Goal: Information Seeking & Learning: Learn about a topic

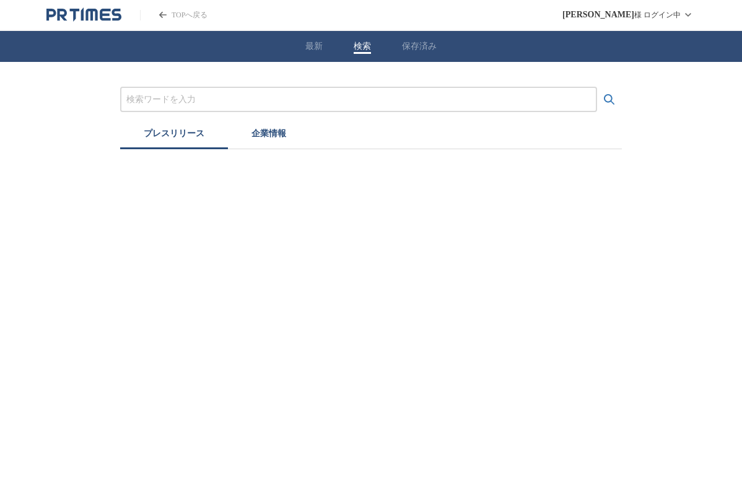
click at [368, 52] on button "検索" at bounding box center [362, 46] width 17 height 11
click at [365, 92] on div at bounding box center [358, 99] width 477 height 25
click at [344, 100] on input "プレスリリースおよび企業を検索する" at bounding box center [358, 100] width 464 height 14
type input "あ"
paste input "アルペンローゼ"
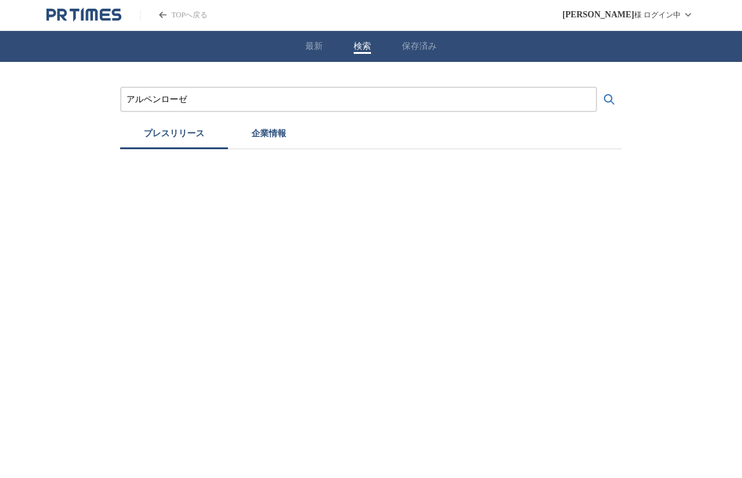
type input "アルペンローゼ"
click at [609, 99] on button "検索する" at bounding box center [609, 99] width 25 height 25
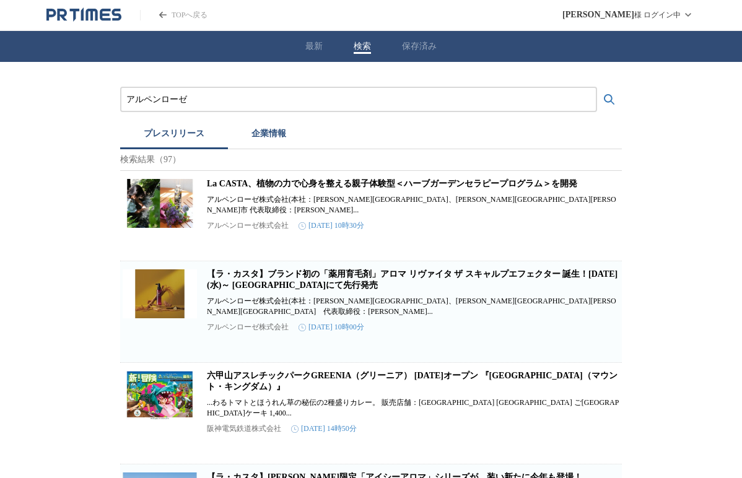
click at [320, 188] on link "La CASTA、植物の力で心身を整える親子体験型＜ハーブガーデンセラピープログラム＞を開発" at bounding box center [392, 183] width 370 height 9
click at [281, 284] on link "【ラ・カスタ】ブランド初の「薬用育毛剤」アロマ リヴァイタ ザ スキャルプエフェクター 誕生！[DATE](水)～ [GEOGRAPHIC_DATA]にて先行…" at bounding box center [412, 279] width 411 height 20
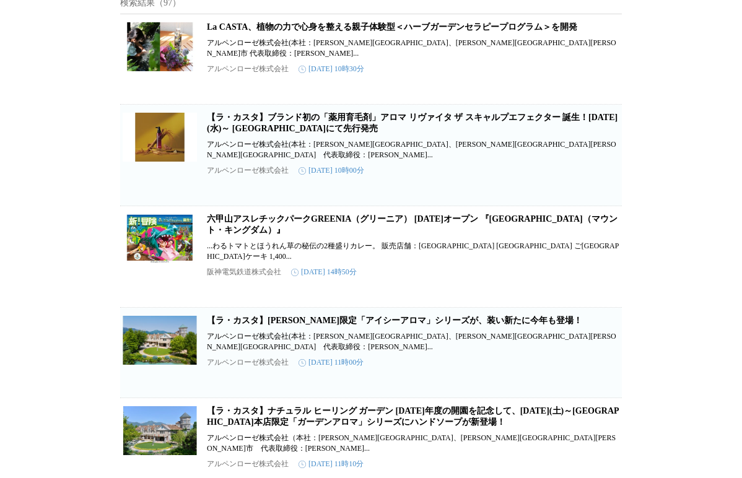
scroll to position [95, 0]
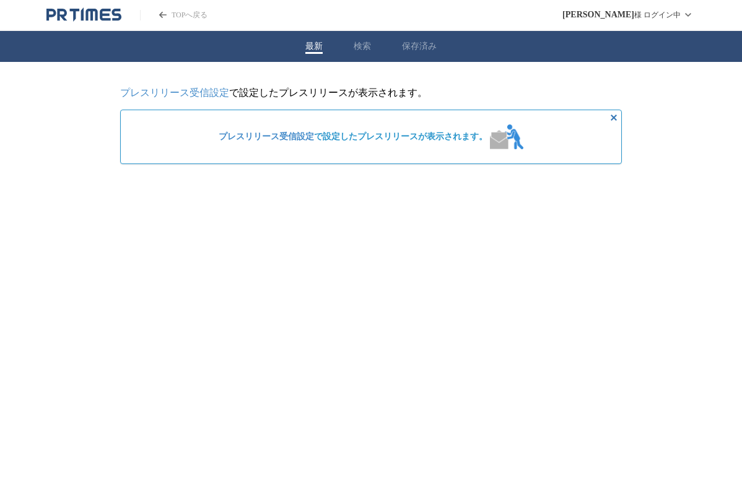
click at [363, 50] on button "検索" at bounding box center [362, 46] width 17 height 11
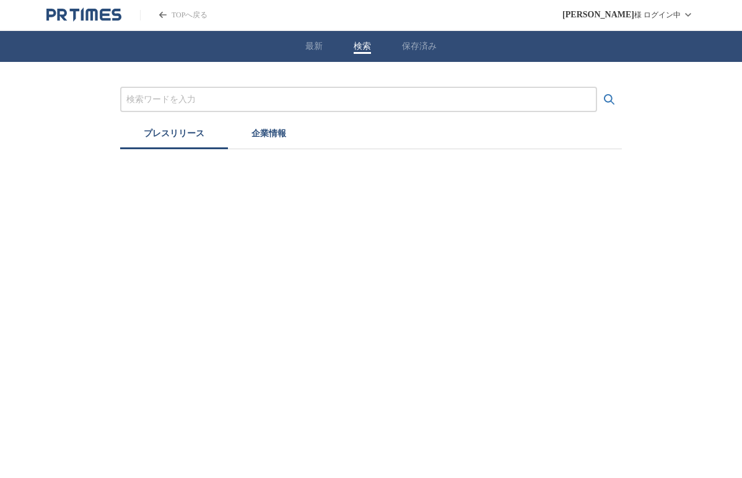
click at [352, 104] on input "プレスリリースおよび企業を検索する" at bounding box center [358, 100] width 464 height 14
paste input "ラ・カスタ"
click at [609, 99] on button "検索する" at bounding box center [609, 99] width 25 height 25
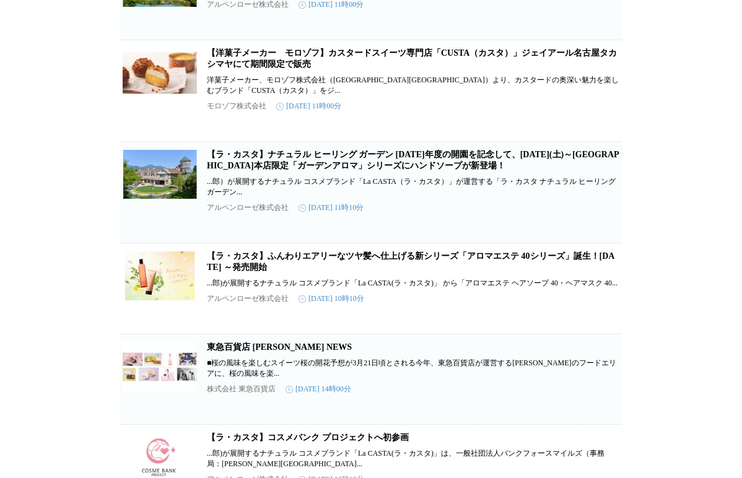
scroll to position [901, 0]
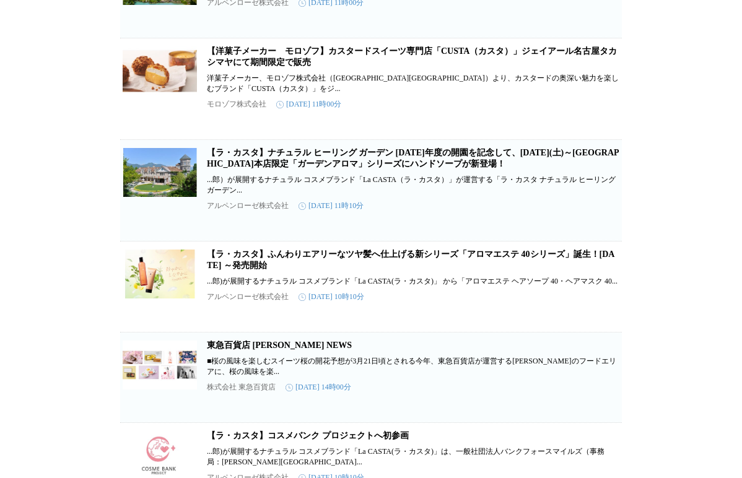
click at [525, 270] on link "【ラ・カスタ】ふんわりエアリーなツヤ髪へ仕上げる新シリーズ「アロマエステ 40シリーズ」誕生！[DATE] ～発売開始" at bounding box center [410, 260] width 407 height 20
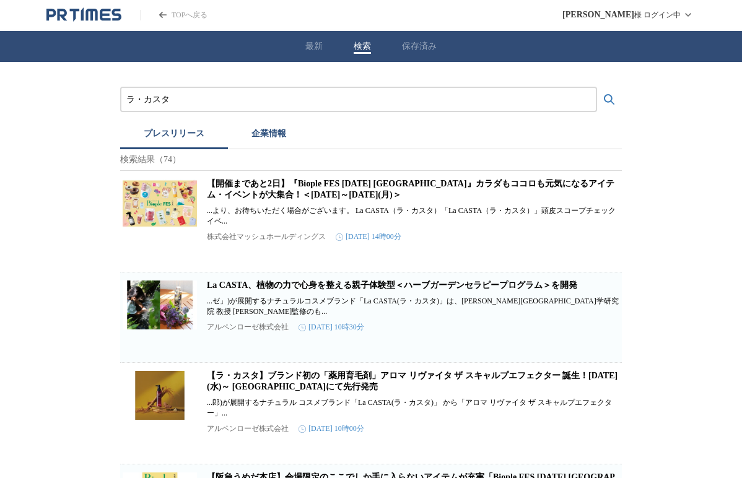
scroll to position [0, 0]
click at [355, 105] on input "ラ・カスタ" at bounding box center [358, 100] width 464 height 14
click at [609, 99] on button "検索する" at bounding box center [609, 99] width 25 height 25
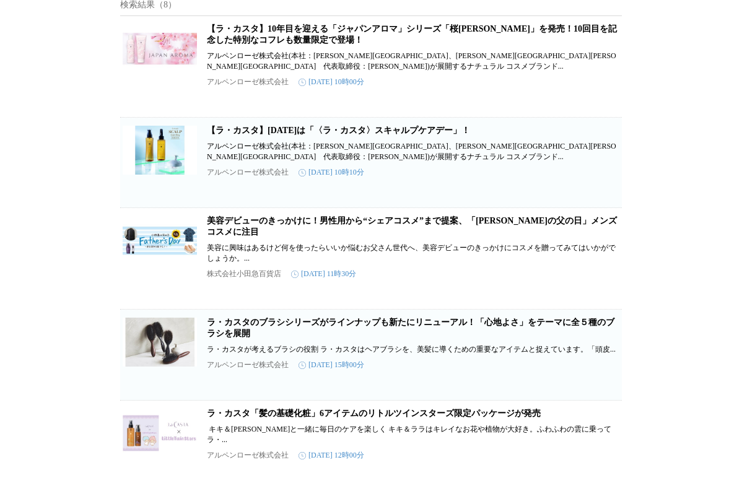
scroll to position [192, 0]
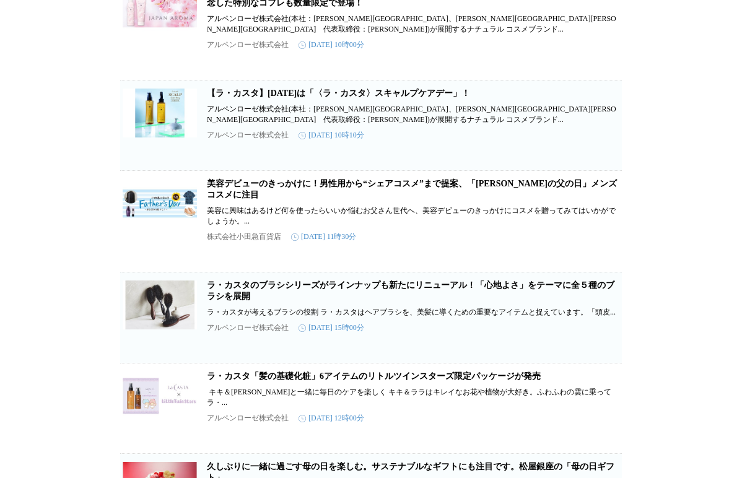
click at [453, 301] on link "ラ・カスタのブラシシリーズがラインナップも新たにリニューアル！「心地よさ」をテーマに全５種のブラシを展開" at bounding box center [410, 291] width 407 height 20
click at [385, 301] on link "ラ・カスタのブラシシリーズがラインナップも新たにリニューアル！「心地よさ」をテーマに全５種のブラシを展開" at bounding box center [410, 291] width 407 height 20
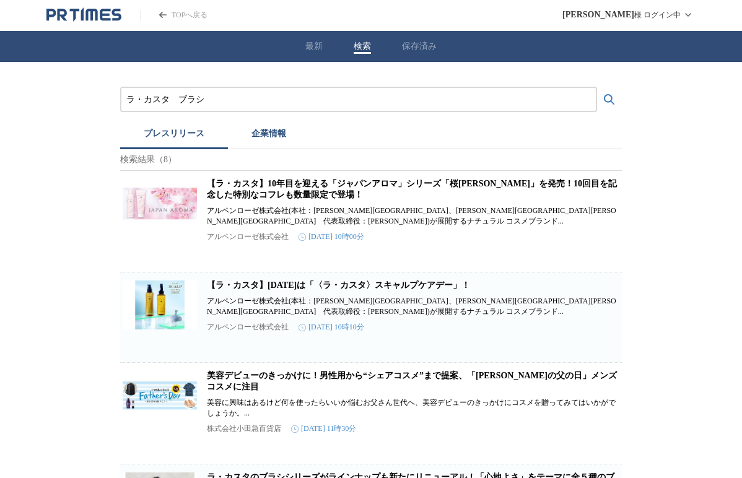
scroll to position [0, 0]
click at [332, 100] on input "ラ・カスタ　ブラシ" at bounding box center [358, 100] width 464 height 14
paste input "amritara"
type input "amritara"
click at [609, 99] on button "検索する" at bounding box center [609, 99] width 25 height 25
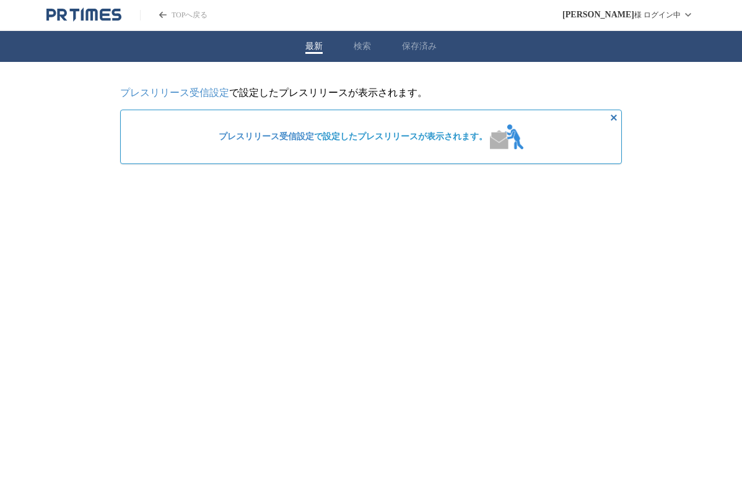
click at [194, 15] on link "TOPへ戻る" at bounding box center [174, 15] width 68 height 11
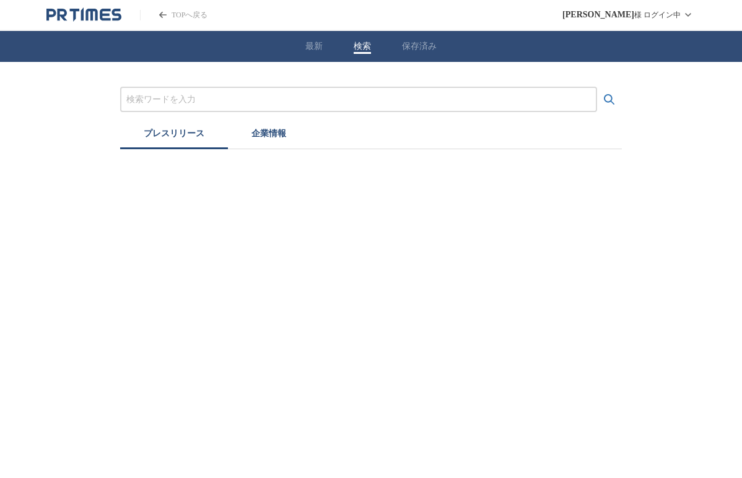
click at [277, 94] on input "プレスリリースおよび企業を検索する" at bounding box center [358, 100] width 464 height 14
paste input "[URL][DOMAIN_NAME]"
type input "[URL][DOMAIN_NAME]"
click at [320, 106] on input "プレスリリースおよび企業を検索する" at bounding box center [358, 100] width 464 height 14
paste input "アムリターラ ビューティ クリア ブライト"
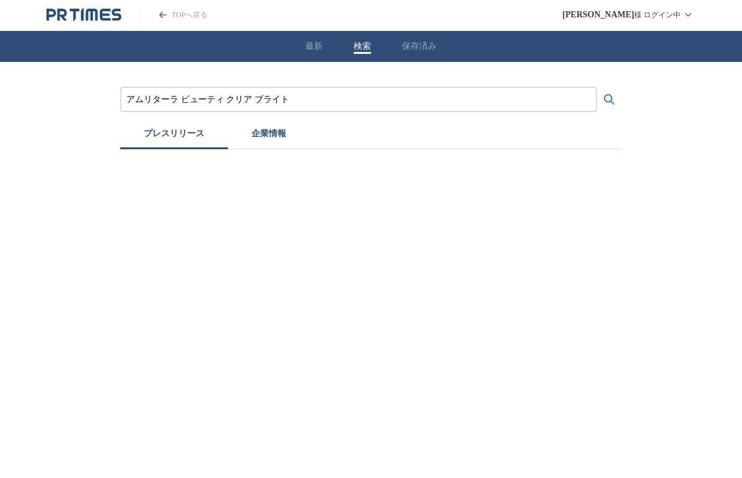
click at [609, 99] on button "検索する" at bounding box center [609, 99] width 25 height 25
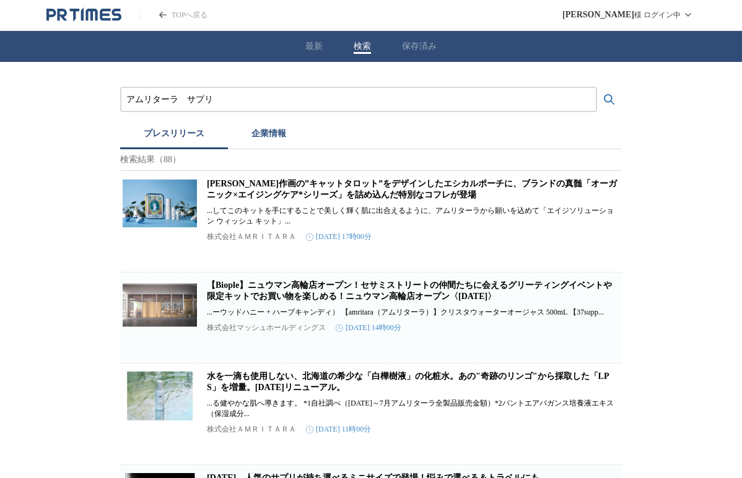
type input "アムリターラ　サプリ"
click at [609, 99] on button "検索する" at bounding box center [609, 99] width 25 height 25
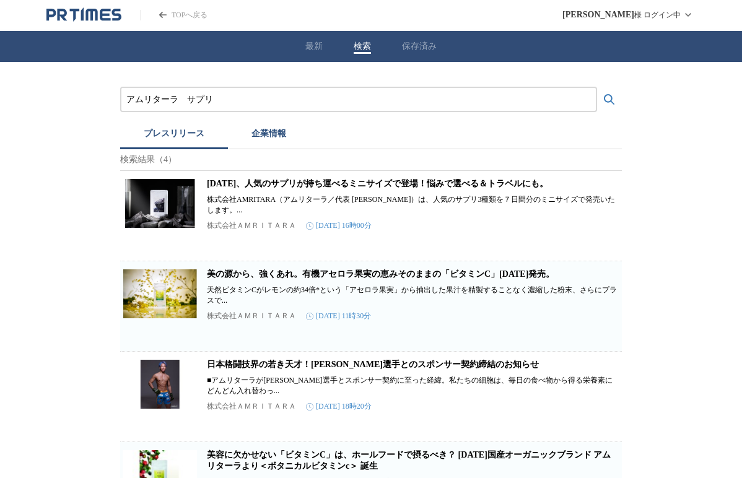
click at [535, 185] on link "[DATE]、人気のサプリが持ち運べるミニサイズで登場！悩みで選べる＆トラベルにも。" at bounding box center [377, 183] width 341 height 9
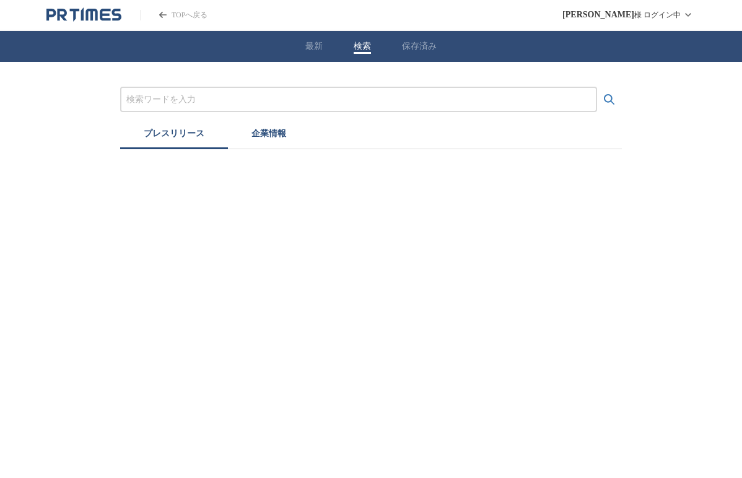
click at [320, 102] on input "プレスリリースおよび企業を検索する" at bounding box center [358, 100] width 464 height 14
paste input "アムリターラ ビューティ クリア ブライト"
type input "アムリターラ"
click at [609, 99] on button "検索する" at bounding box center [609, 99] width 25 height 25
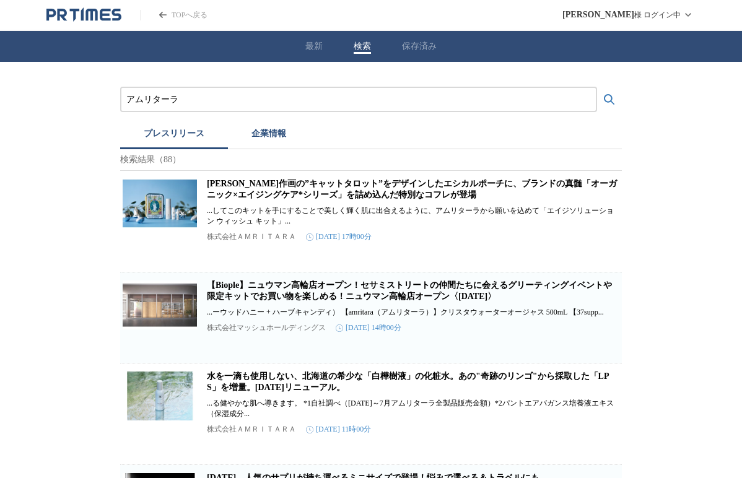
click at [381, 198] on link "[PERSON_NAME]作画の”キャットタロット”をデザインしたエシカルポーチに、ブランドの真髄「オーガニック×エイジングケア*シリーズ」を詰め込んだ特別な…" at bounding box center [412, 189] width 410 height 20
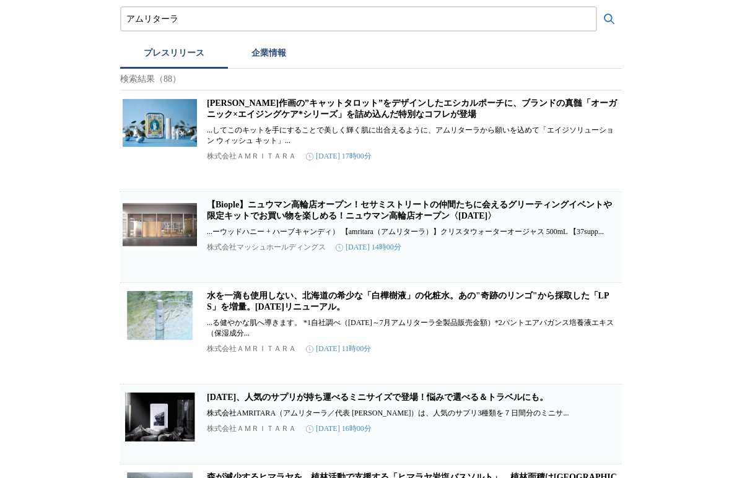
scroll to position [85, 0]
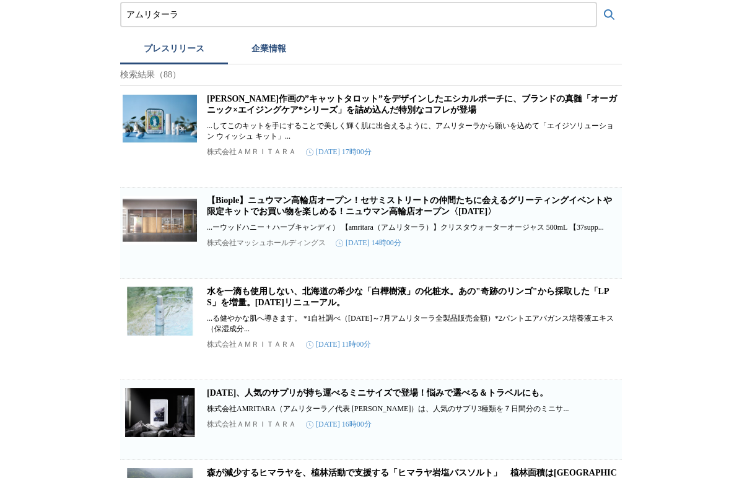
click at [488, 307] on link "水を一滴も使用しない、北海道の希少な「白樺樹液」の化粧水。あの"奇跡のリンゴ"から採取した「LPS」を増量。[DATE]リニューアル。" at bounding box center [408, 297] width 402 height 20
